Goal: Task Accomplishment & Management: Use online tool/utility

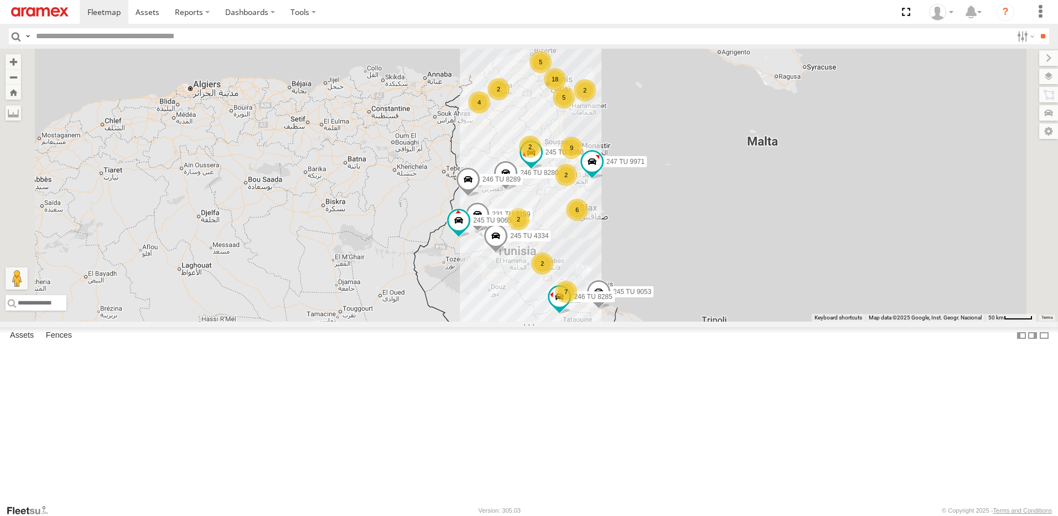
click at [588, 221] on div "6" at bounding box center [577, 210] width 22 height 22
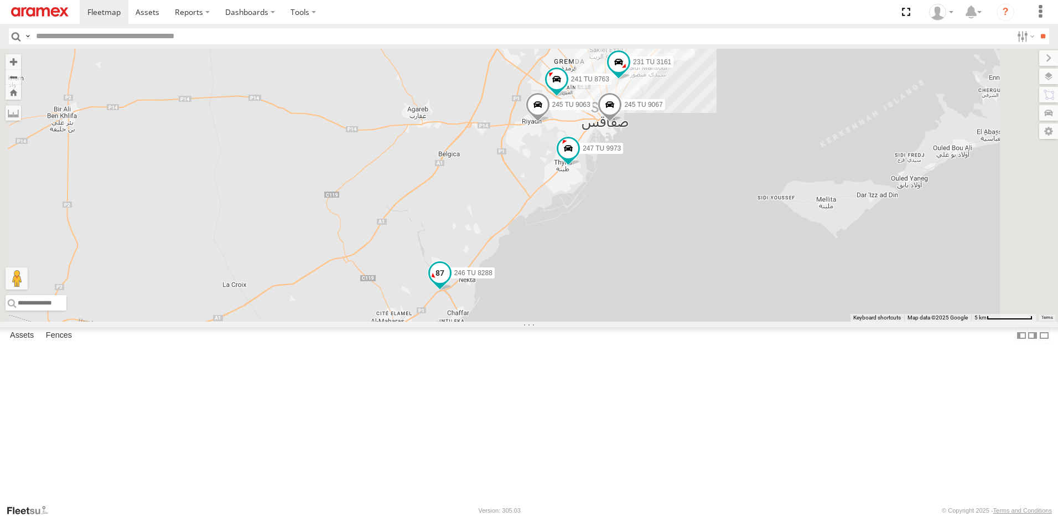
click at [450, 283] on span at bounding box center [440, 273] width 20 height 20
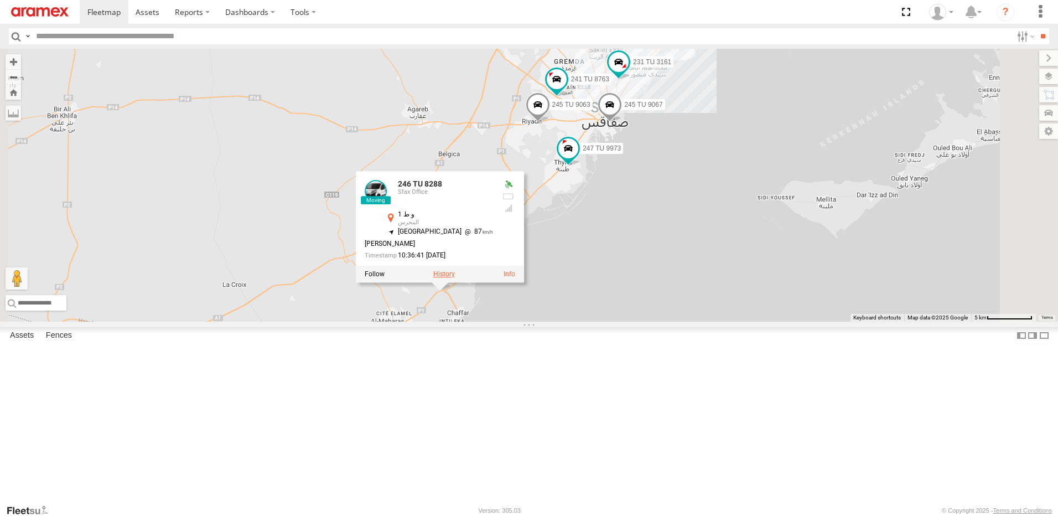
click at [455, 278] on label at bounding box center [444, 274] width 22 height 8
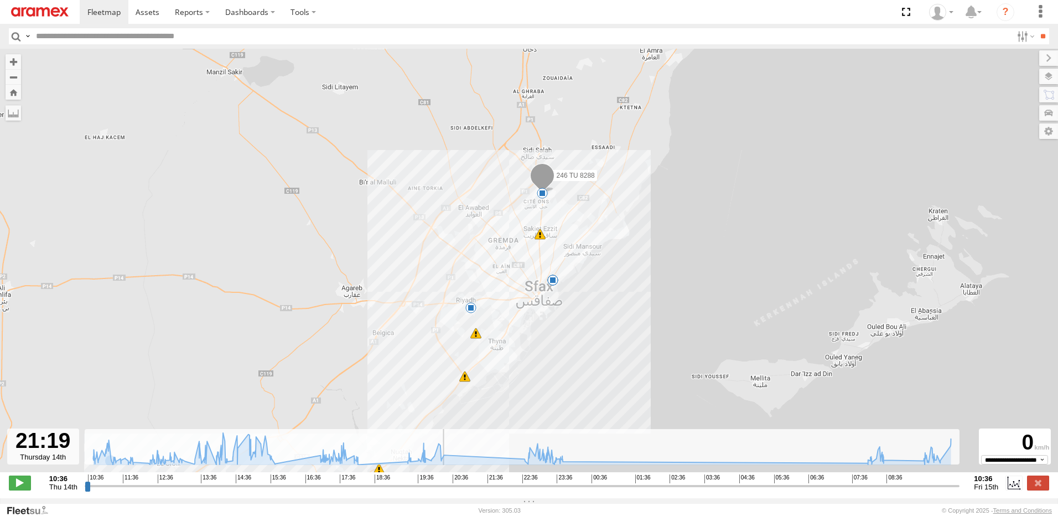
drag, startPoint x: 111, startPoint y: 492, endPoint x: 477, endPoint y: 519, distance: 366.9
click at [477, 491] on input "range" at bounding box center [523, 485] width 876 height 11
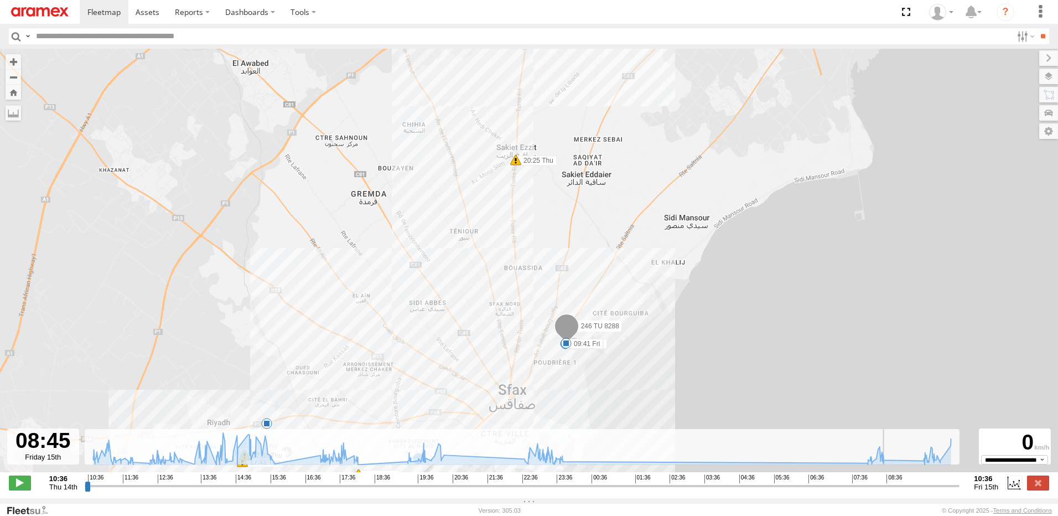
drag, startPoint x: 480, startPoint y: 492, endPoint x: 889, endPoint y: 535, distance: 411.9
type input "**********"
click at [889, 491] on input "range" at bounding box center [523, 485] width 876 height 11
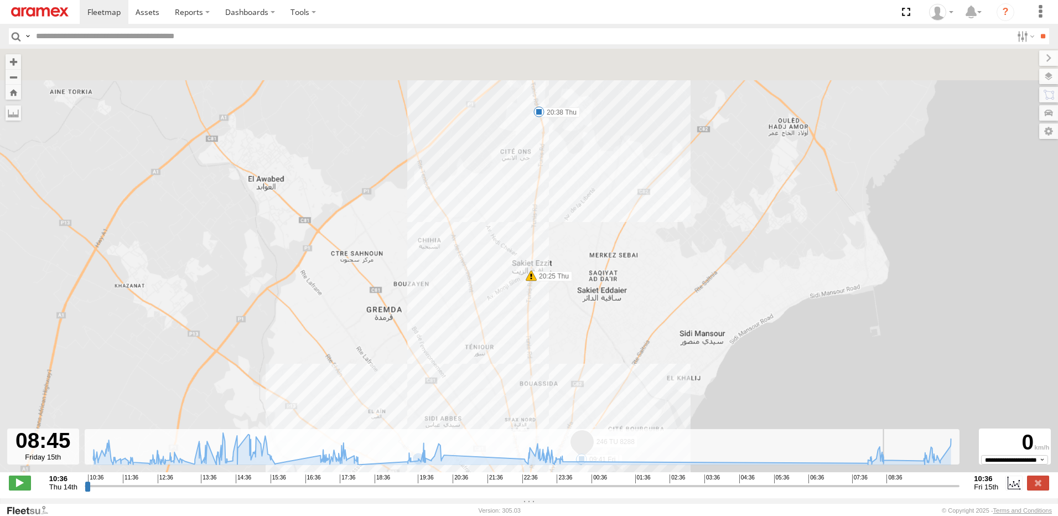
drag, startPoint x: 576, startPoint y: 171, endPoint x: 591, endPoint y: 305, distance: 134.7
click at [596, 313] on div "246 TU 8288 10:51 Thu 11:46 Thu 14:17 Thu 14:31 Thu 14:32 Thu 14:59 Thu 15:45 T…" at bounding box center [529, 266] width 1058 height 435
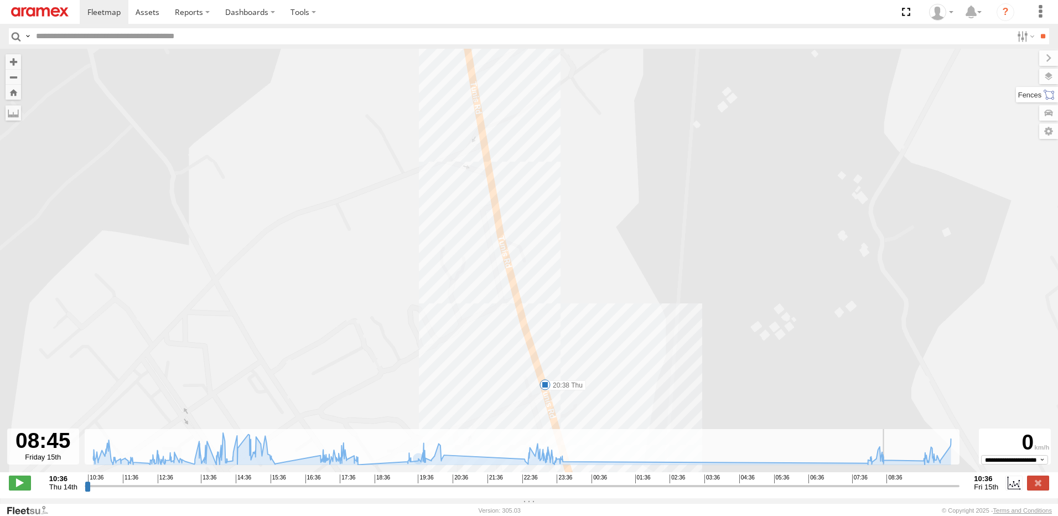
click at [1051, 92] on label at bounding box center [1037, 94] width 42 height 15
click at [1018, 79] on label at bounding box center [1038, 76] width 40 height 15
click at [0, 0] on span "Basemaps" at bounding box center [0, 0] width 0 height 0
click at [0, 0] on span "Satellite" at bounding box center [0, 0] width 0 height 0
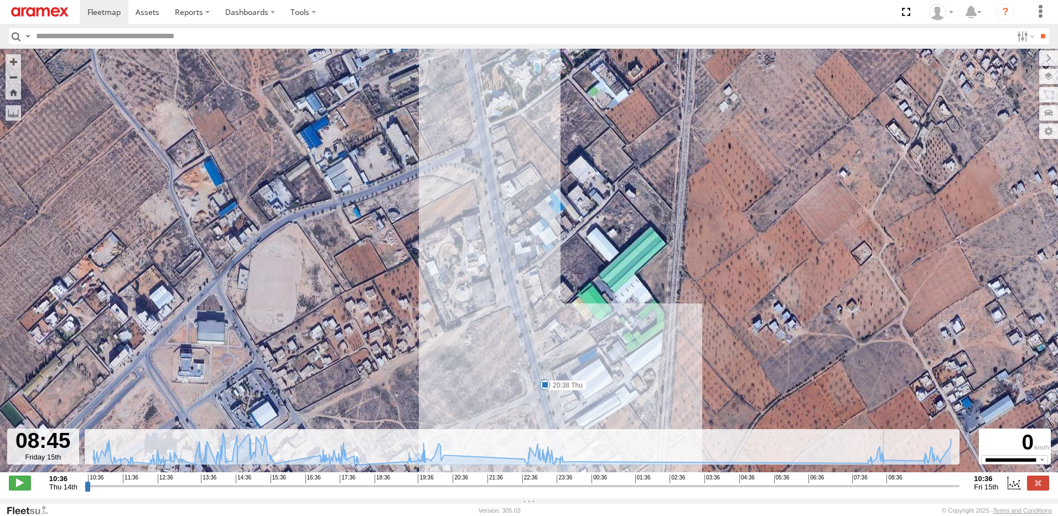
click at [39, 14] on img at bounding box center [40, 11] width 58 height 9
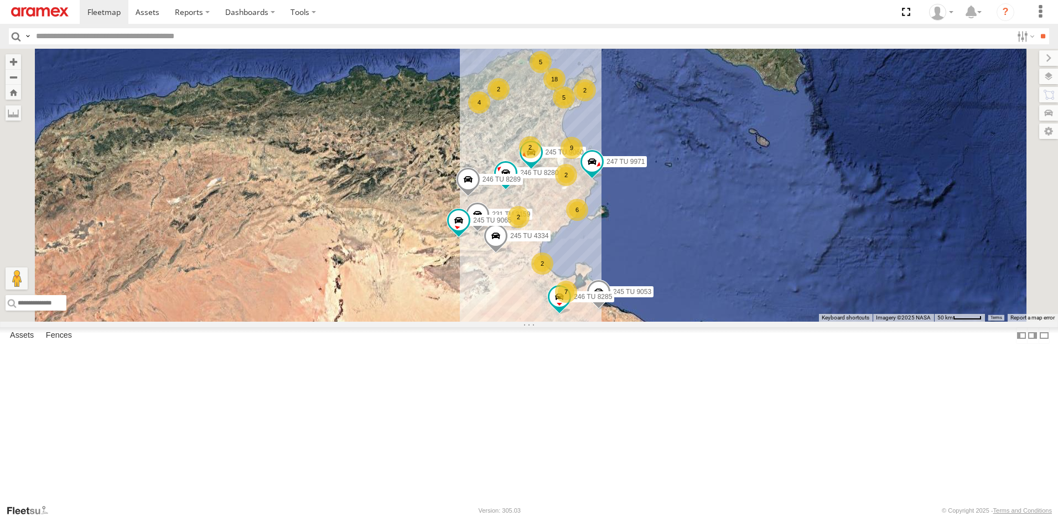
click at [588, 221] on div "6" at bounding box center [577, 210] width 22 height 22
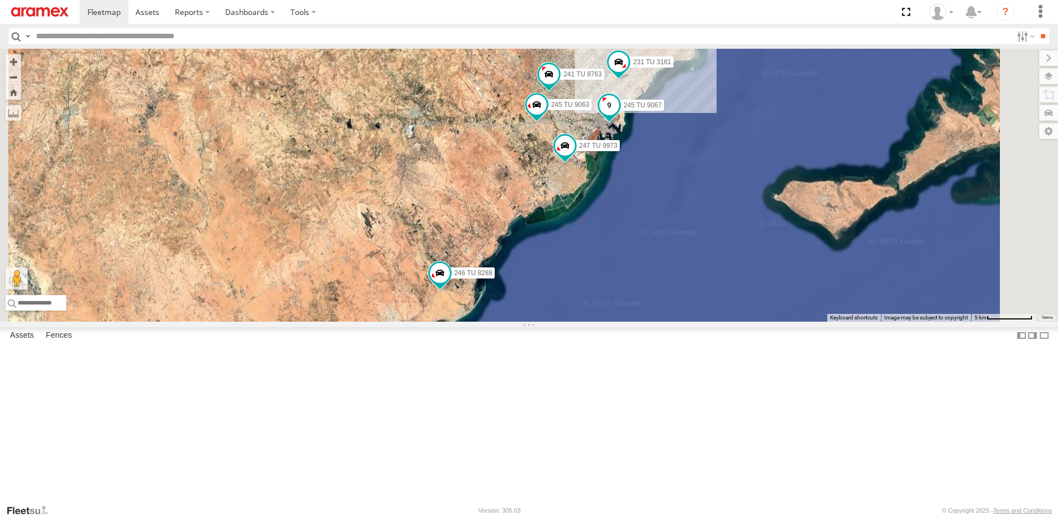
click at [619, 115] on span at bounding box center [609, 105] width 20 height 20
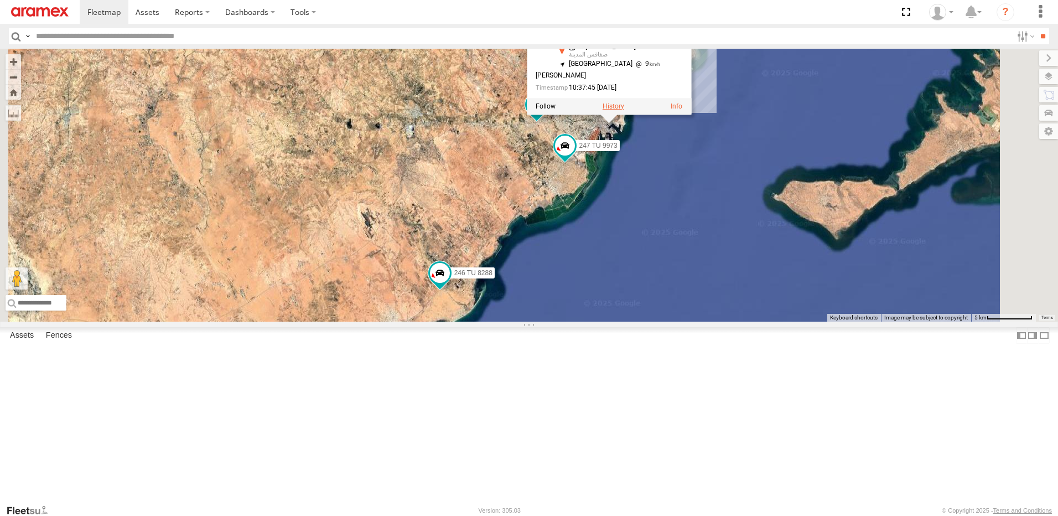
click at [624, 110] on label at bounding box center [614, 106] width 22 height 8
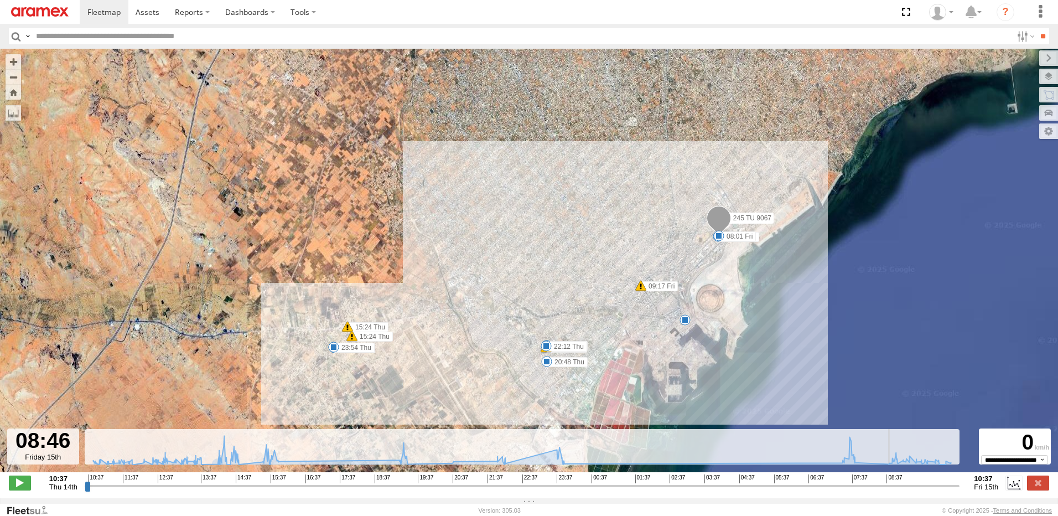
drag, startPoint x: 97, startPoint y: 490, endPoint x: 889, endPoint y: 526, distance: 793.4
click at [889, 491] on input "range" at bounding box center [523, 485] width 876 height 11
click at [1040, 488] on label at bounding box center [1038, 482] width 22 height 14
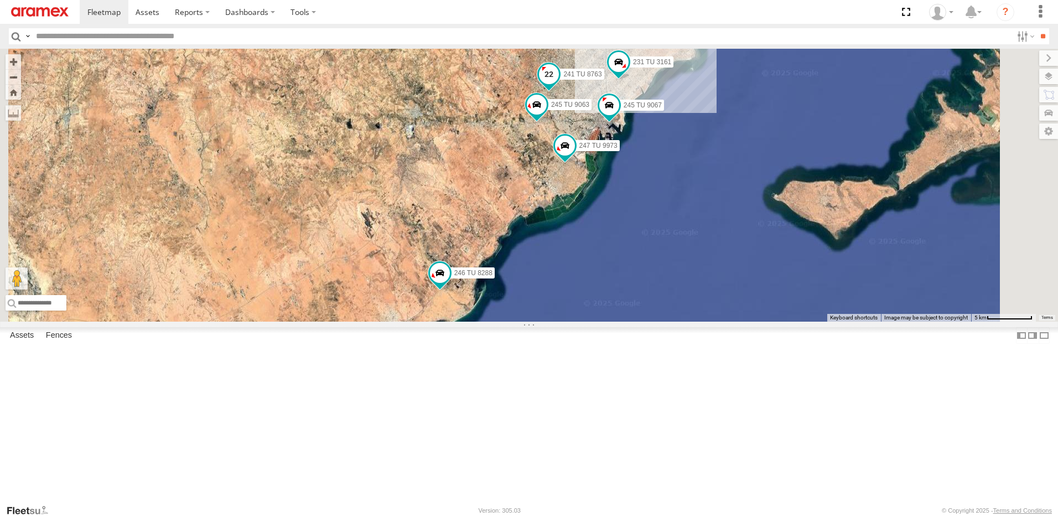
click at [559, 84] on span at bounding box center [549, 74] width 20 height 20
click at [564, 79] on label at bounding box center [553, 75] width 22 height 8
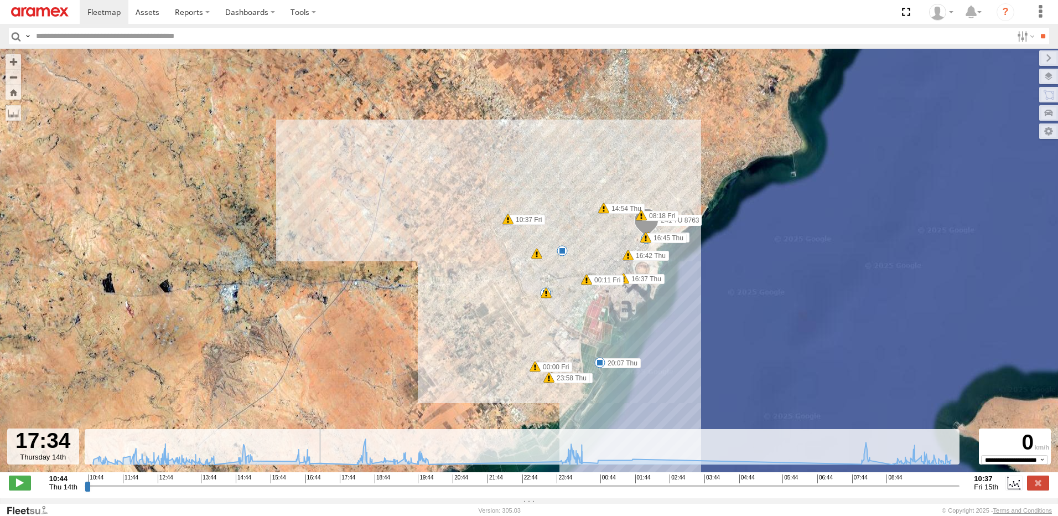
drag, startPoint x: 86, startPoint y: 495, endPoint x: 336, endPoint y: 520, distance: 250.8
click at [336, 491] on input "range" at bounding box center [523, 485] width 876 height 11
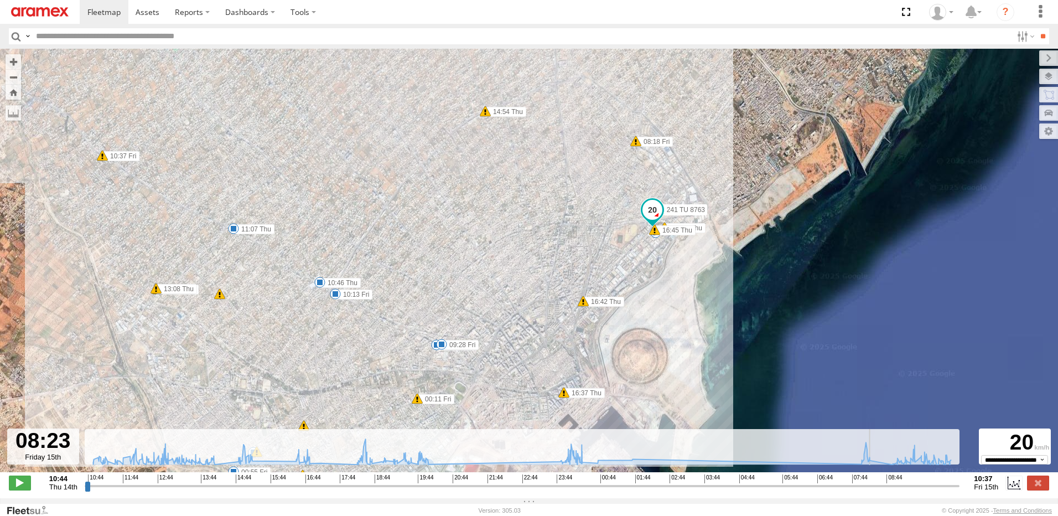
drag, startPoint x: 337, startPoint y: 493, endPoint x: 875, endPoint y: 513, distance: 538.4
type input "**********"
click at [875, 491] on input "range" at bounding box center [523, 485] width 876 height 11
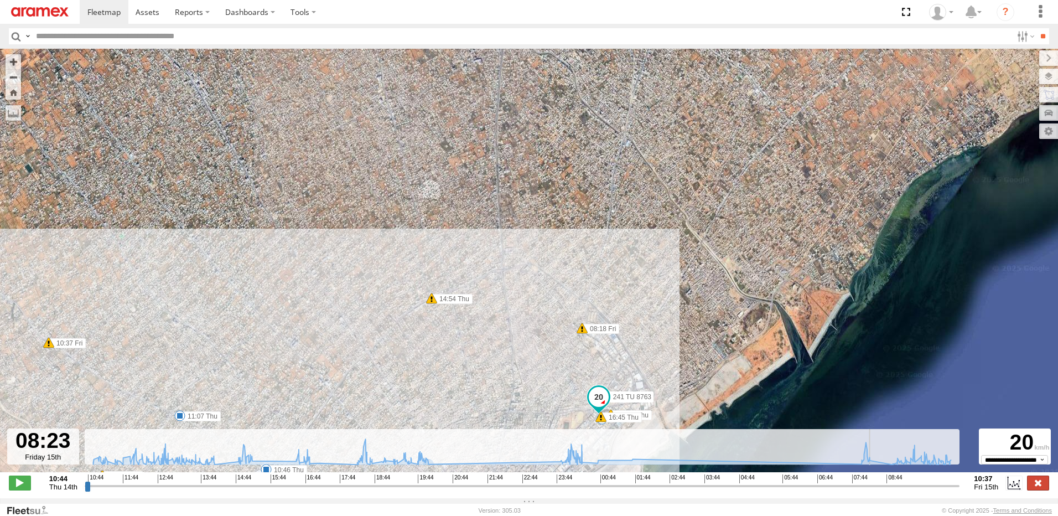
click at [1044, 490] on label at bounding box center [1038, 482] width 22 height 14
